Goal: Entertainment & Leisure: Consume media (video, audio)

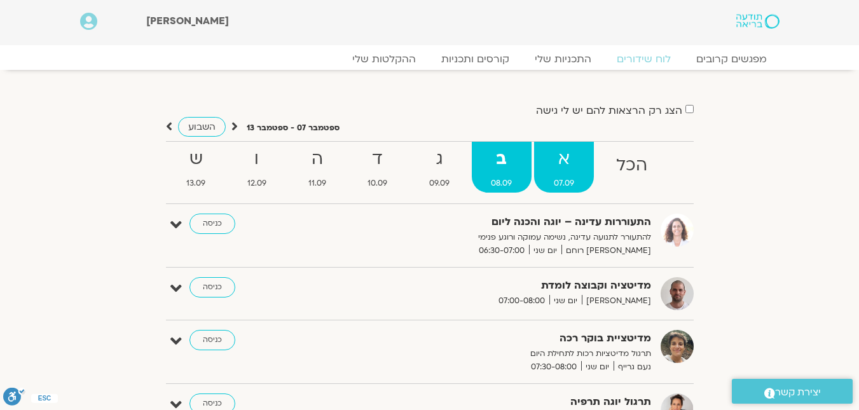
click at [563, 164] on strong "א" at bounding box center [564, 159] width 60 height 29
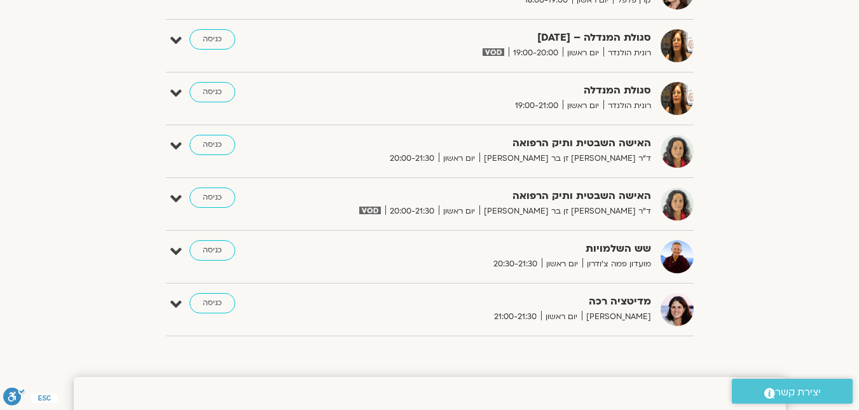
scroll to position [1271, 0]
click at [233, 198] on link "כניסה" at bounding box center [212, 198] width 46 height 20
click at [211, 198] on link "כניסה" at bounding box center [212, 198] width 46 height 20
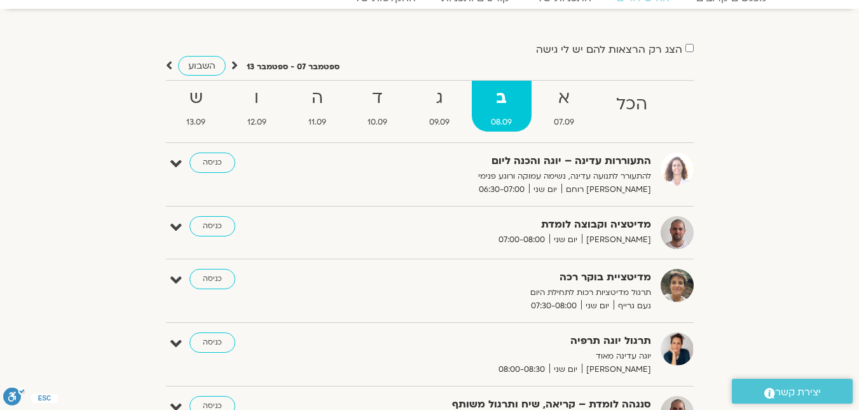
scroll to position [84, 0]
